Goal: Task Accomplishment & Management: Manage account settings

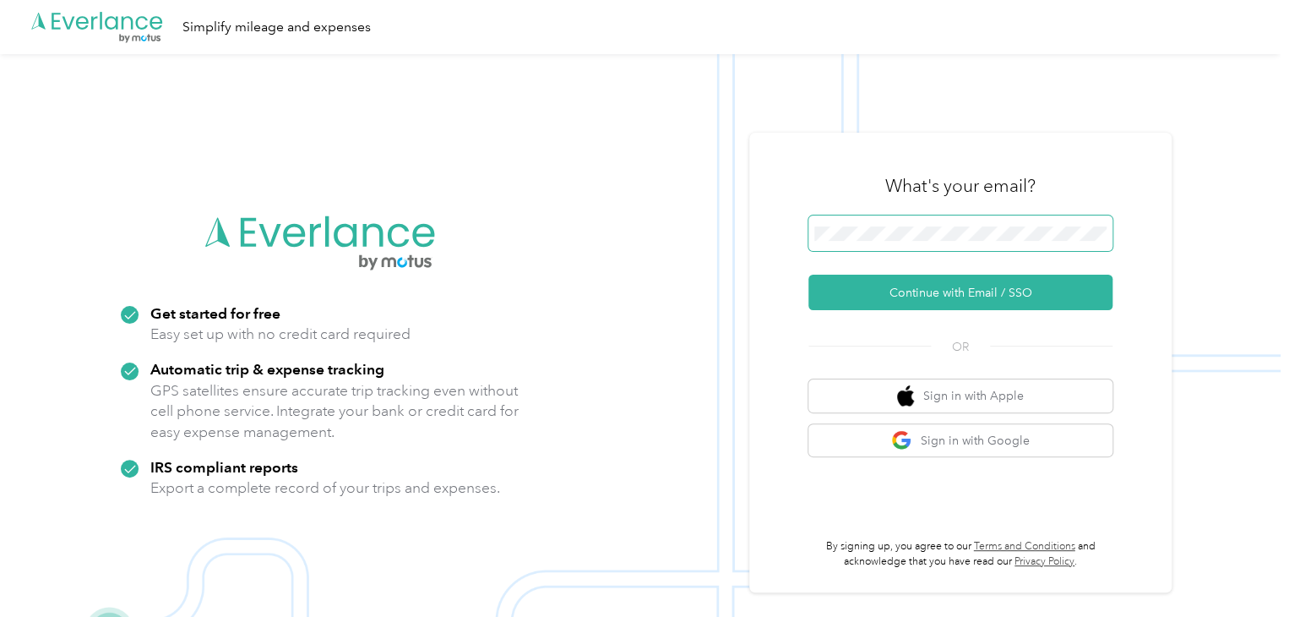
click at [845, 221] on span at bounding box center [960, 232] width 304 height 35
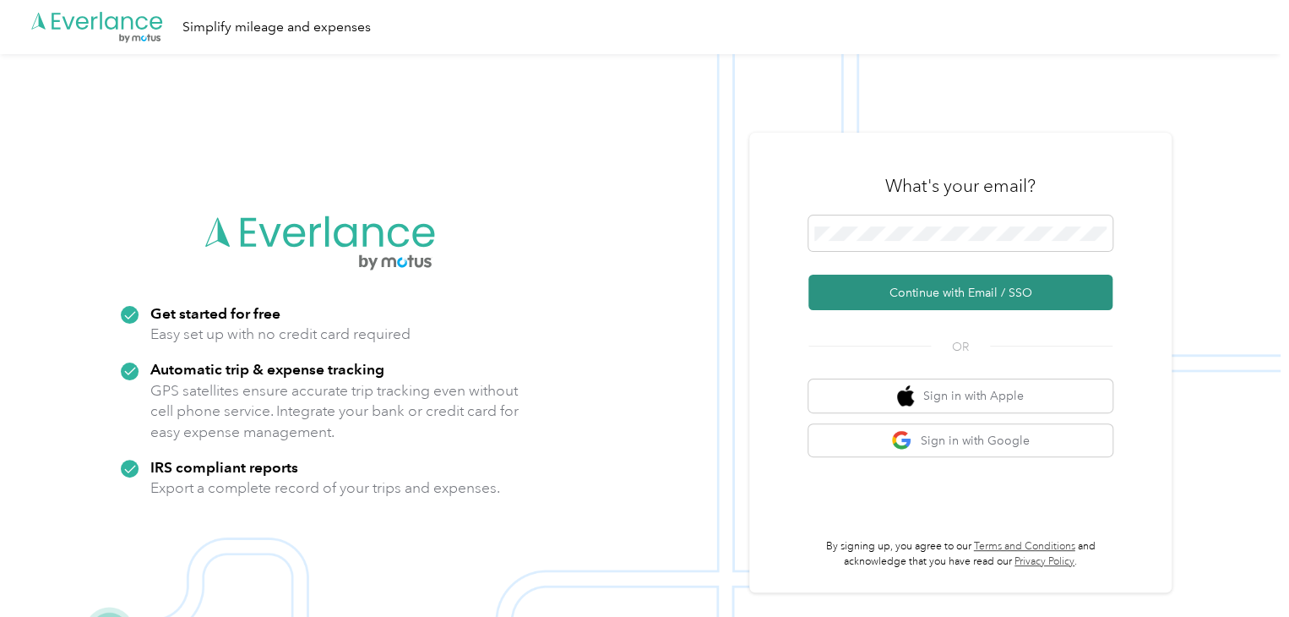
click at [934, 292] on button "Continue with Email / SSO" at bounding box center [960, 292] width 304 height 35
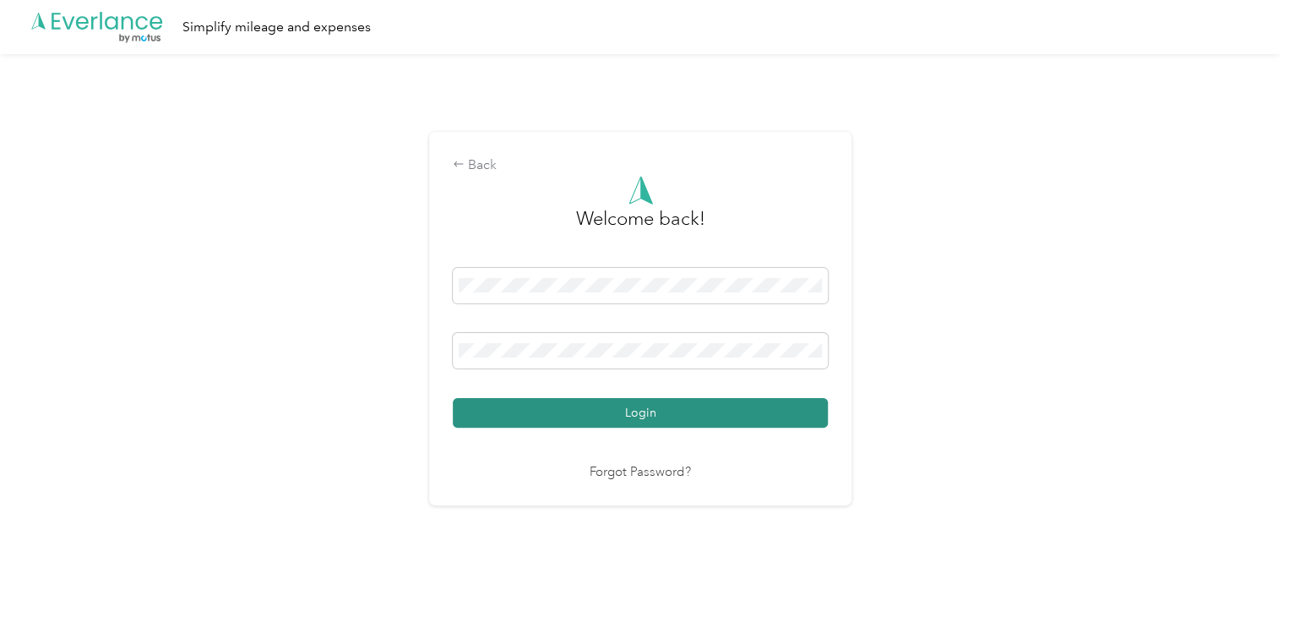
click at [716, 405] on button "Login" at bounding box center [640, 413] width 375 height 30
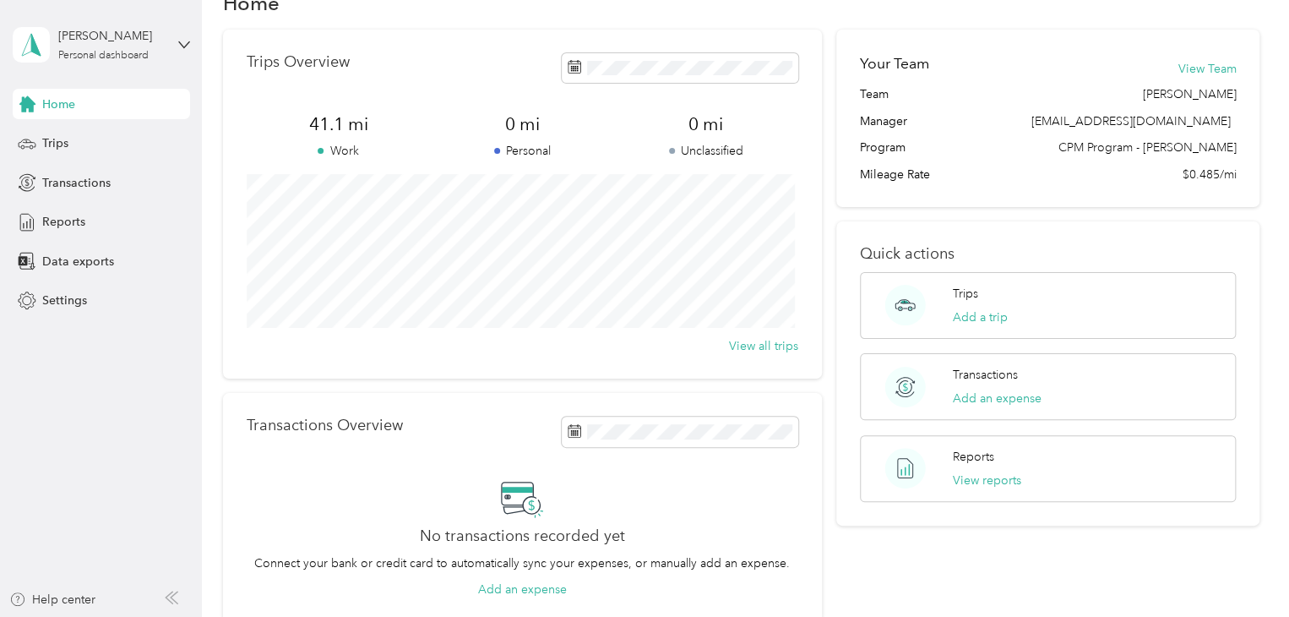
scroll to position [84, 0]
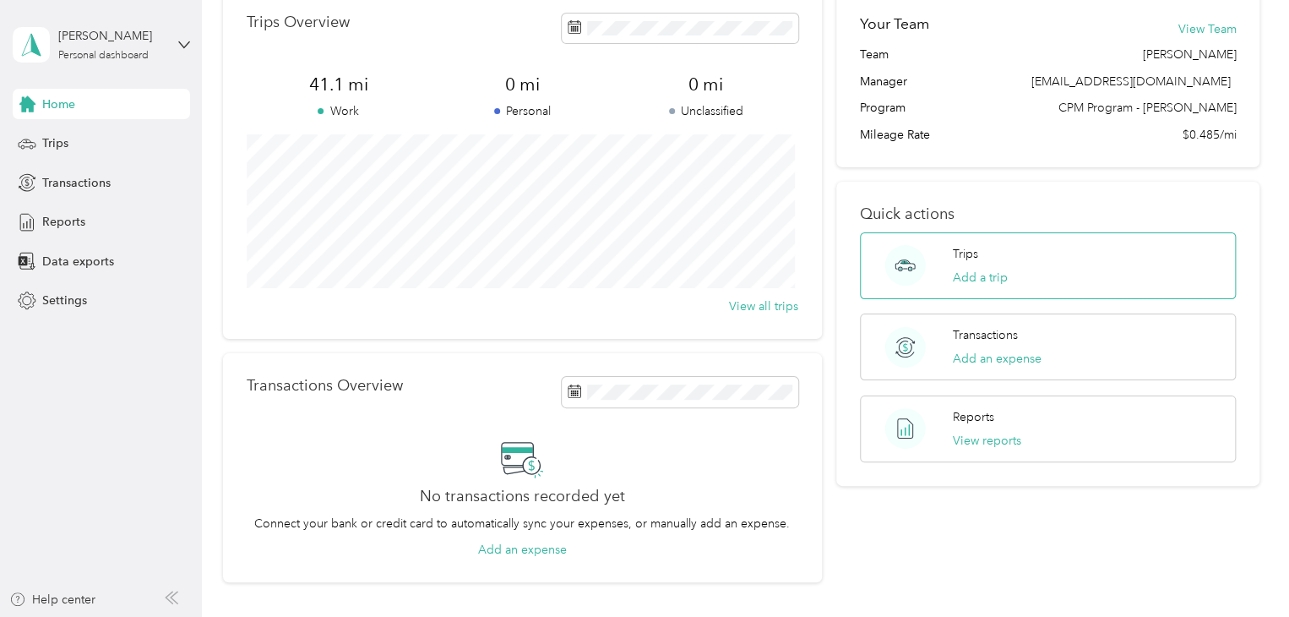
click at [962, 267] on div "Trips Add a trip" at bounding box center [980, 265] width 55 height 41
